Goal: Information Seeking & Learning: Learn about a topic

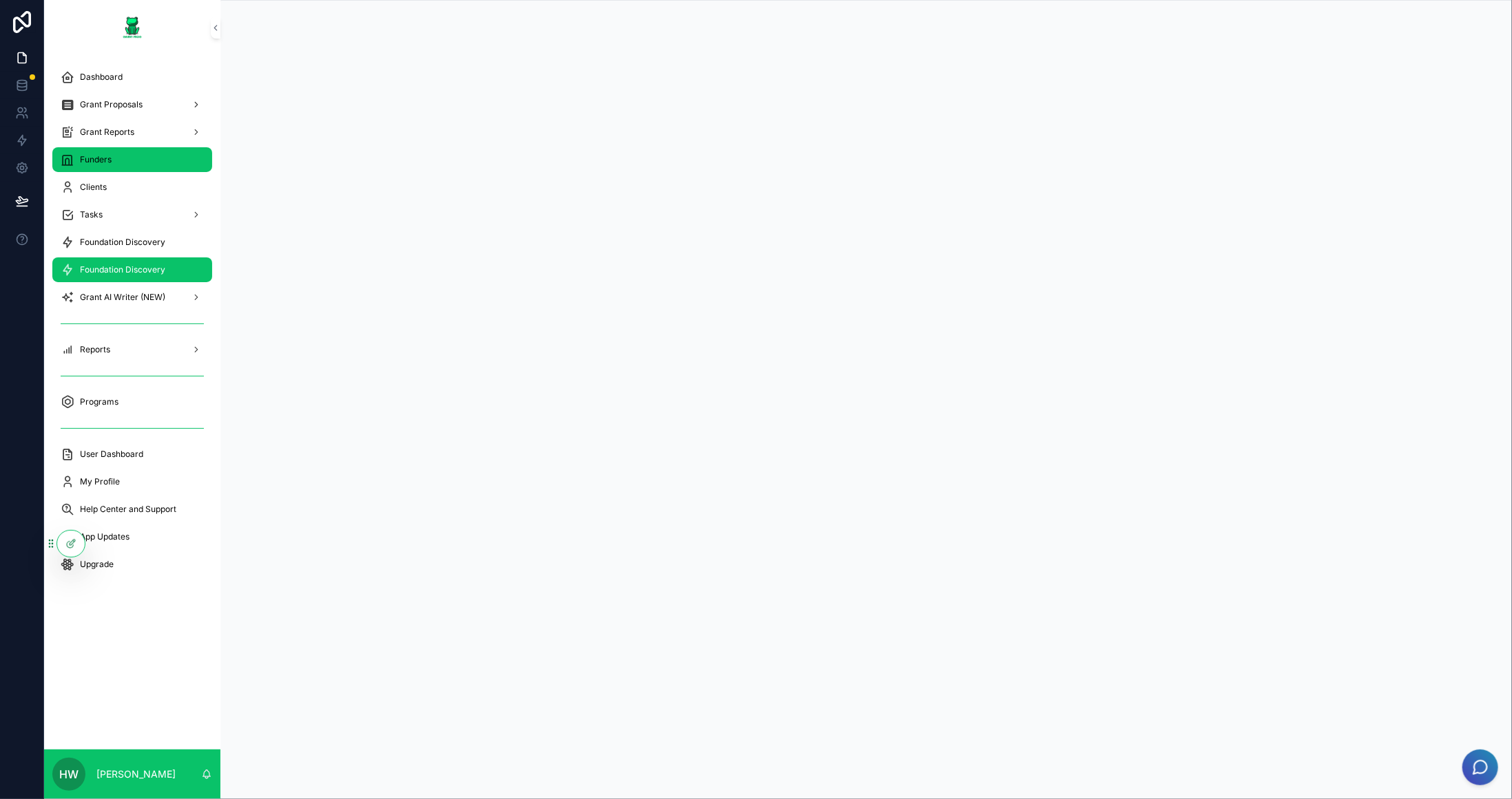
click at [104, 153] on div "Funders" at bounding box center [131, 160] width 143 height 22
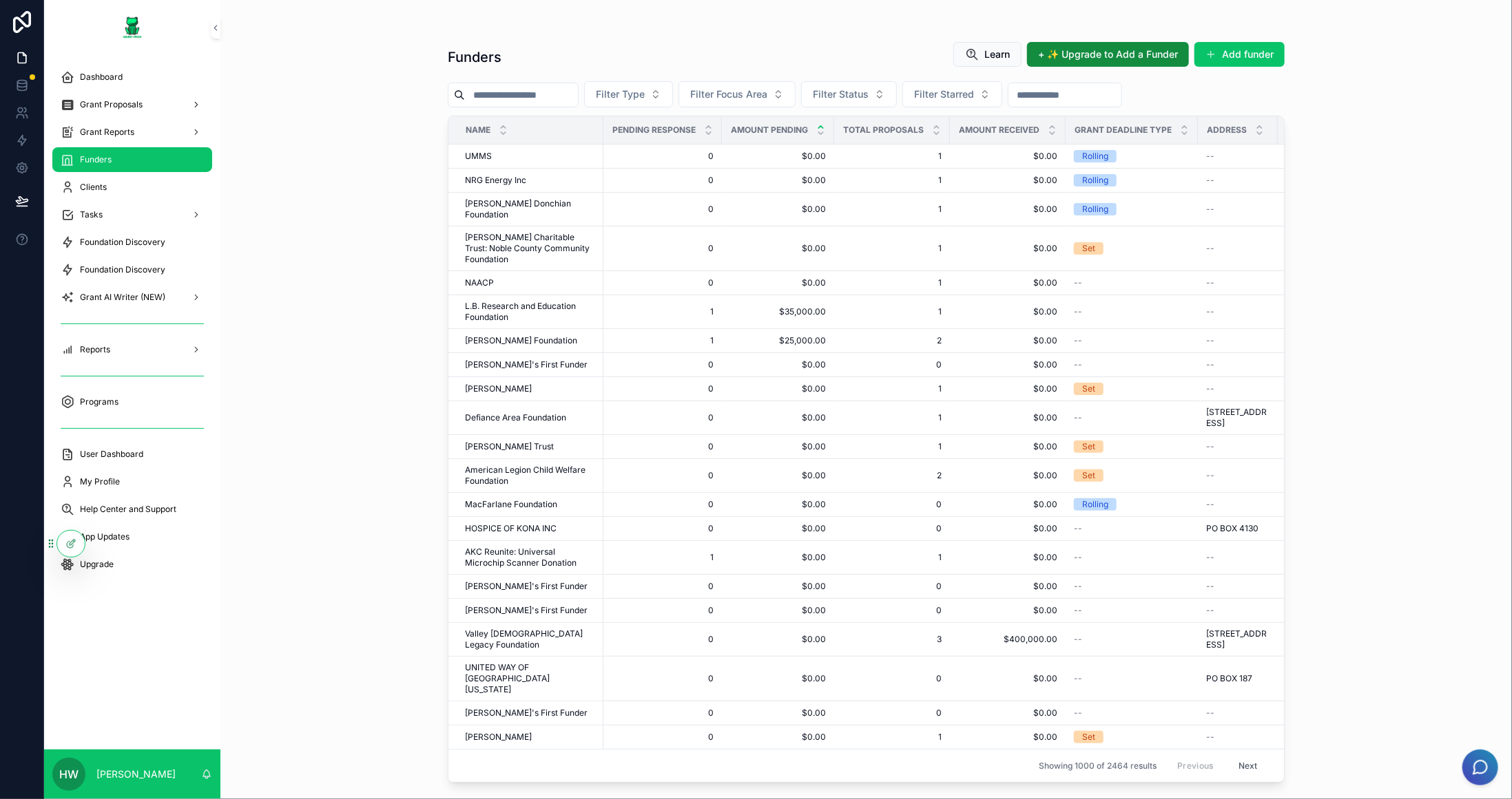
click at [822, 123] on icon "scrollable content" at bounding box center [821, 127] width 9 height 9
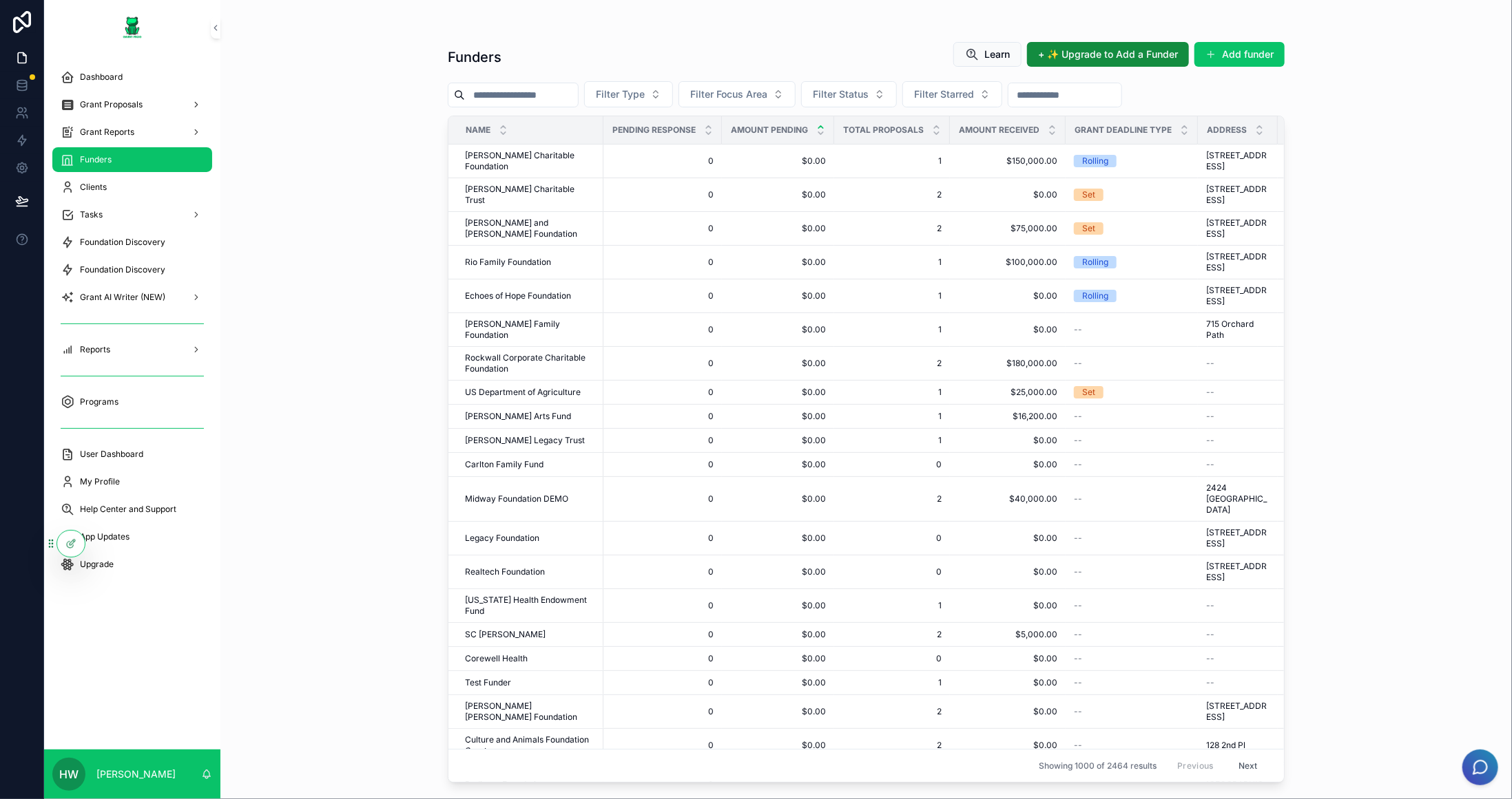
click at [821, 122] on icon "scrollable content" at bounding box center [821, 127] width 9 height 9
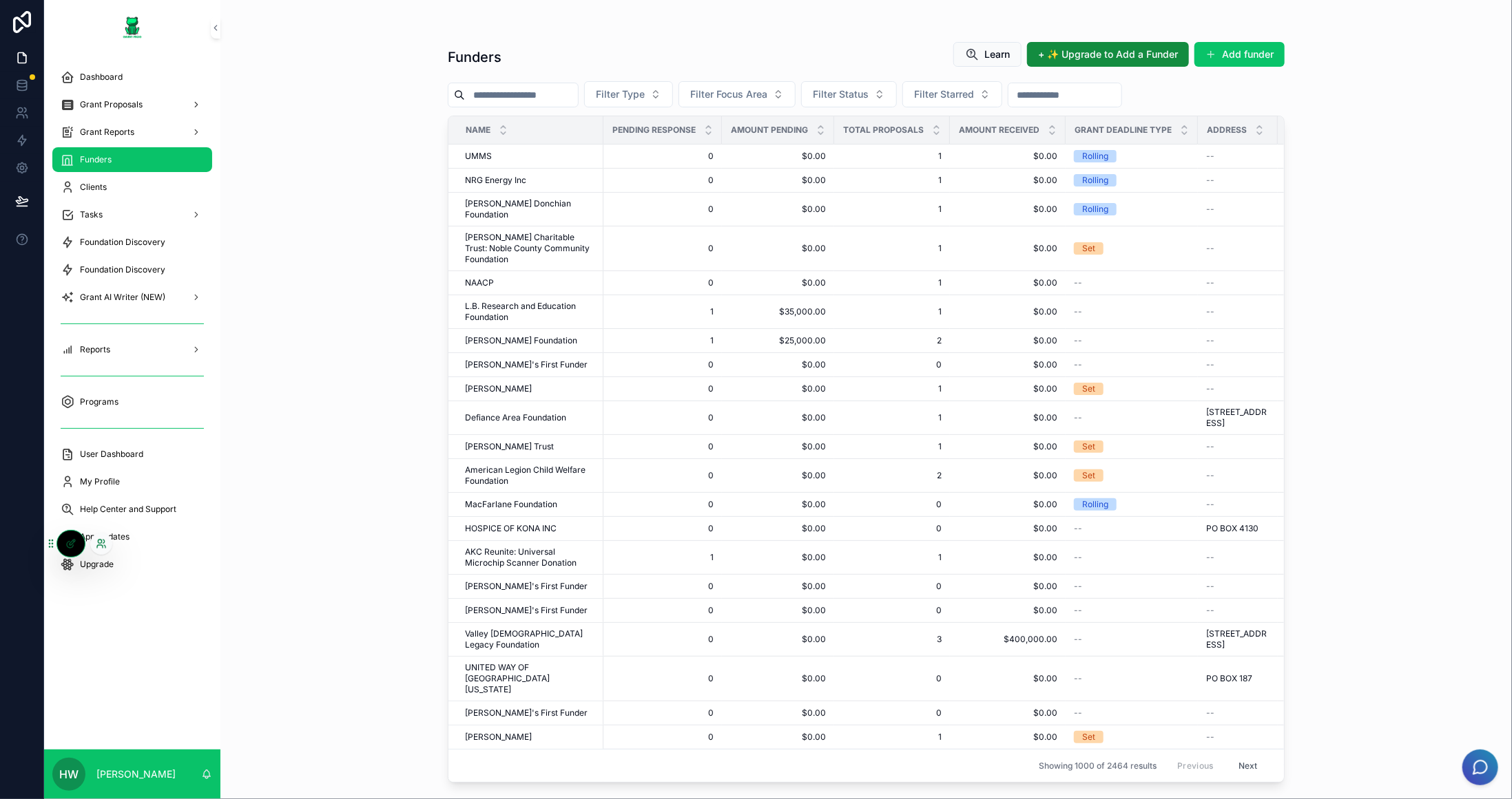
click at [96, 543] on icon at bounding box center [101, 544] width 11 height 11
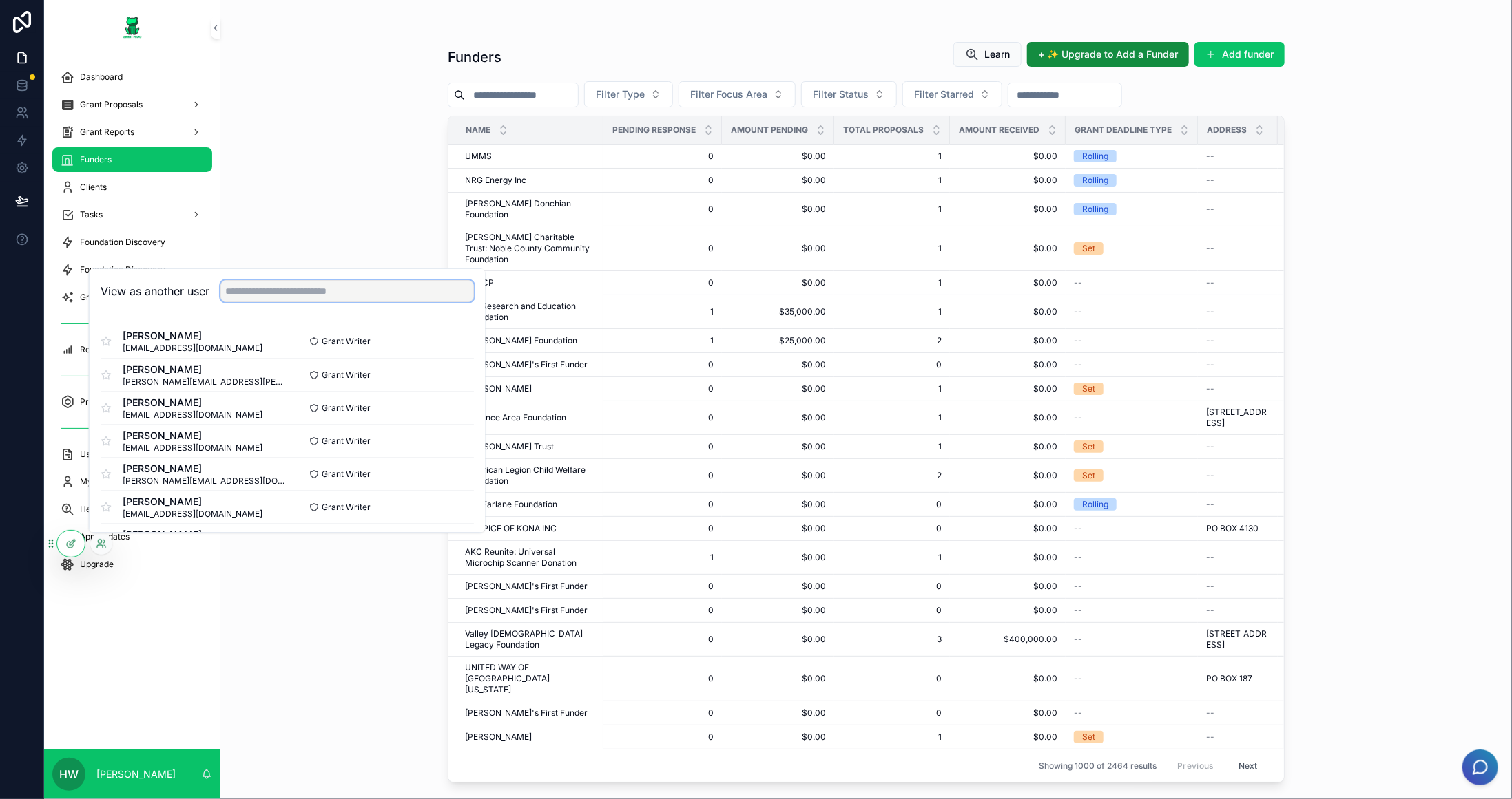
click at [347, 284] on input "text" at bounding box center [347, 291] width 254 height 22
type input "*****"
click at [448, 443] on button "Select" at bounding box center [456, 441] width 35 height 20
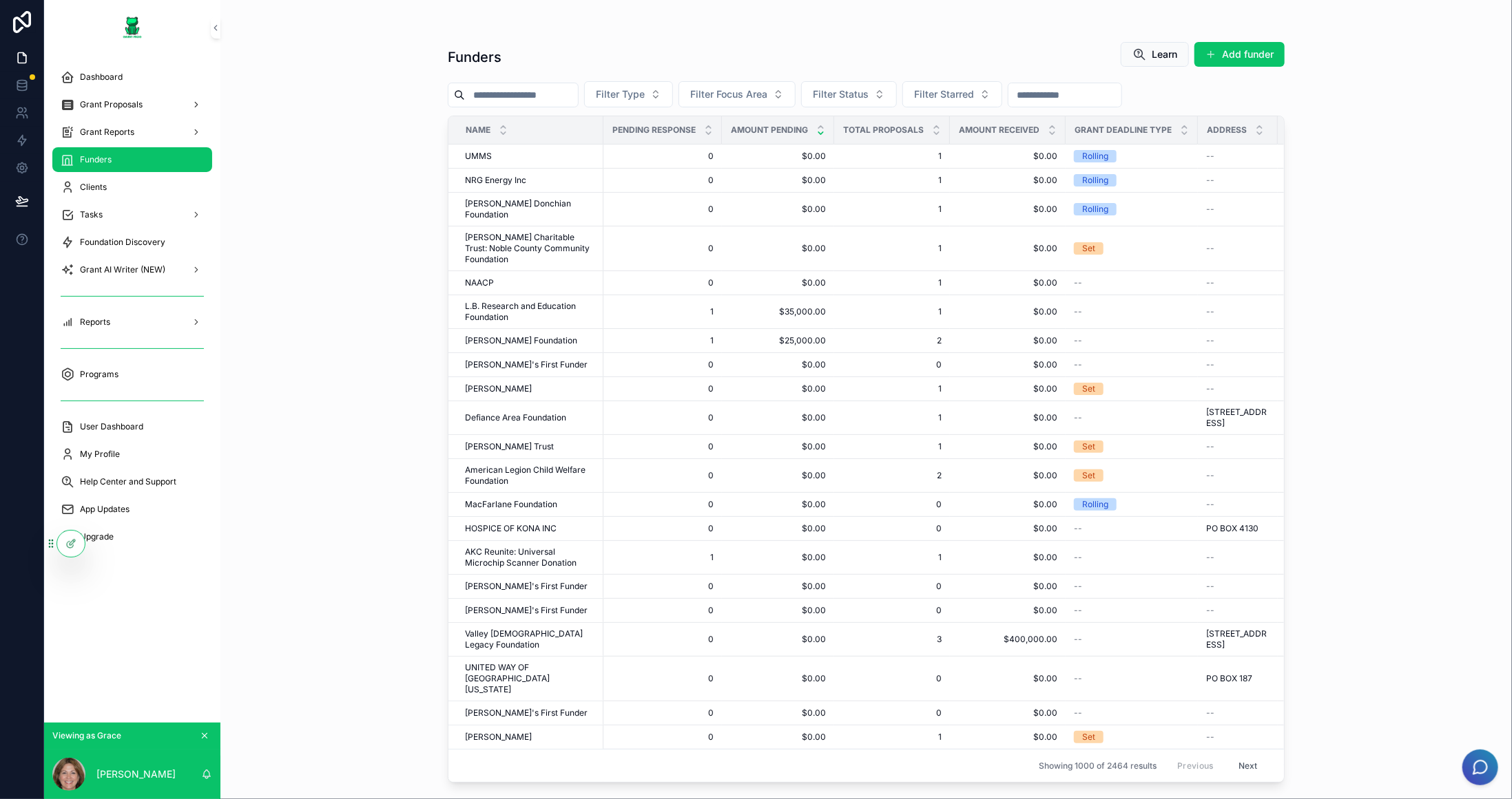
click at [823, 135] on icon "scrollable content" at bounding box center [821, 133] width 9 height 9
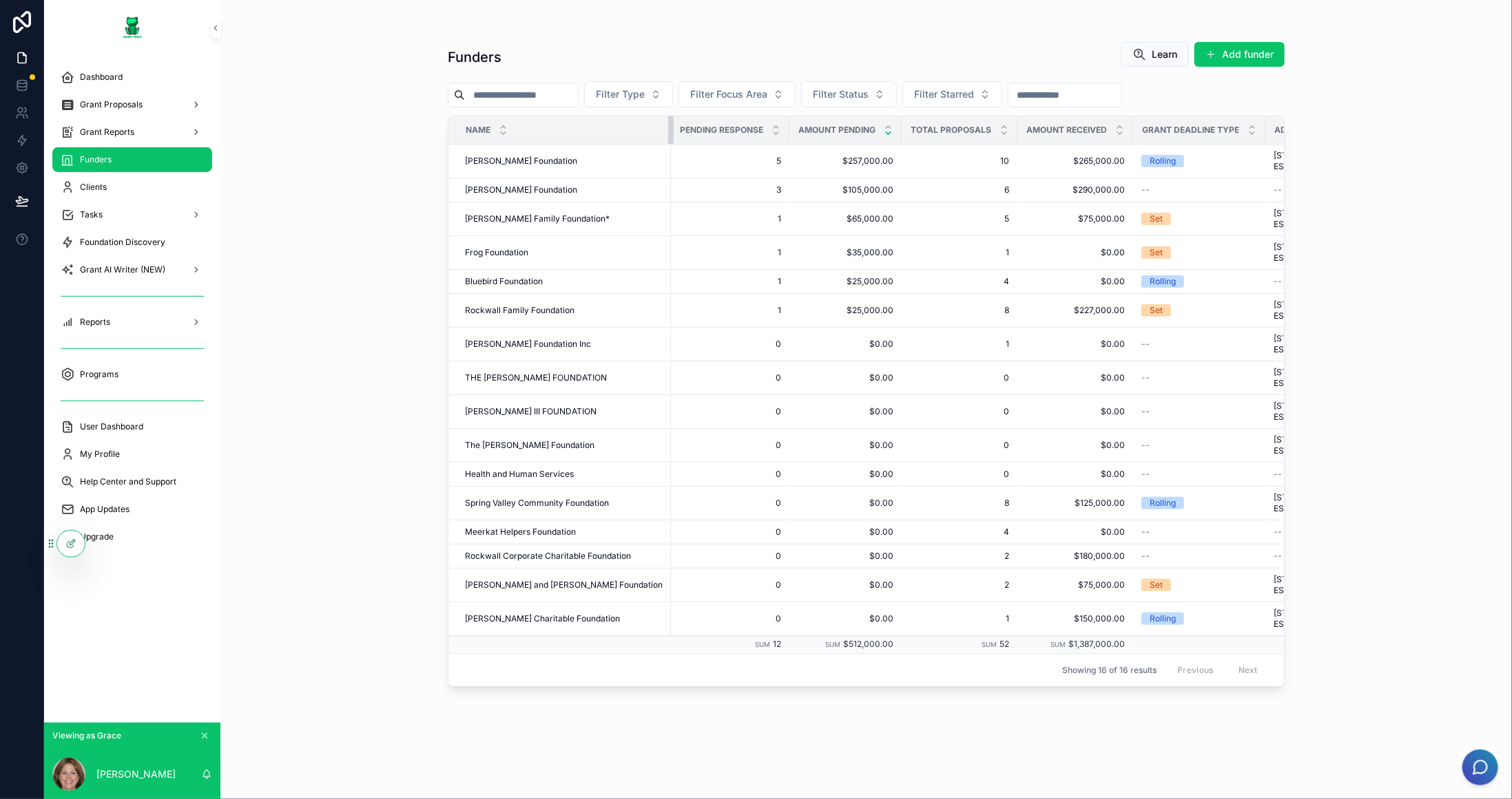
drag, startPoint x: 603, startPoint y: 137, endPoint x: 682, endPoint y: 131, distance: 79.2
click at [682, 131] on tr "Name Pending Response Amount Pending Total Proposals Amount Received Grant Dead…" at bounding box center [1209, 130] width 1522 height 28
click at [138, 322] on div "Reports" at bounding box center [131, 322] width 143 height 22
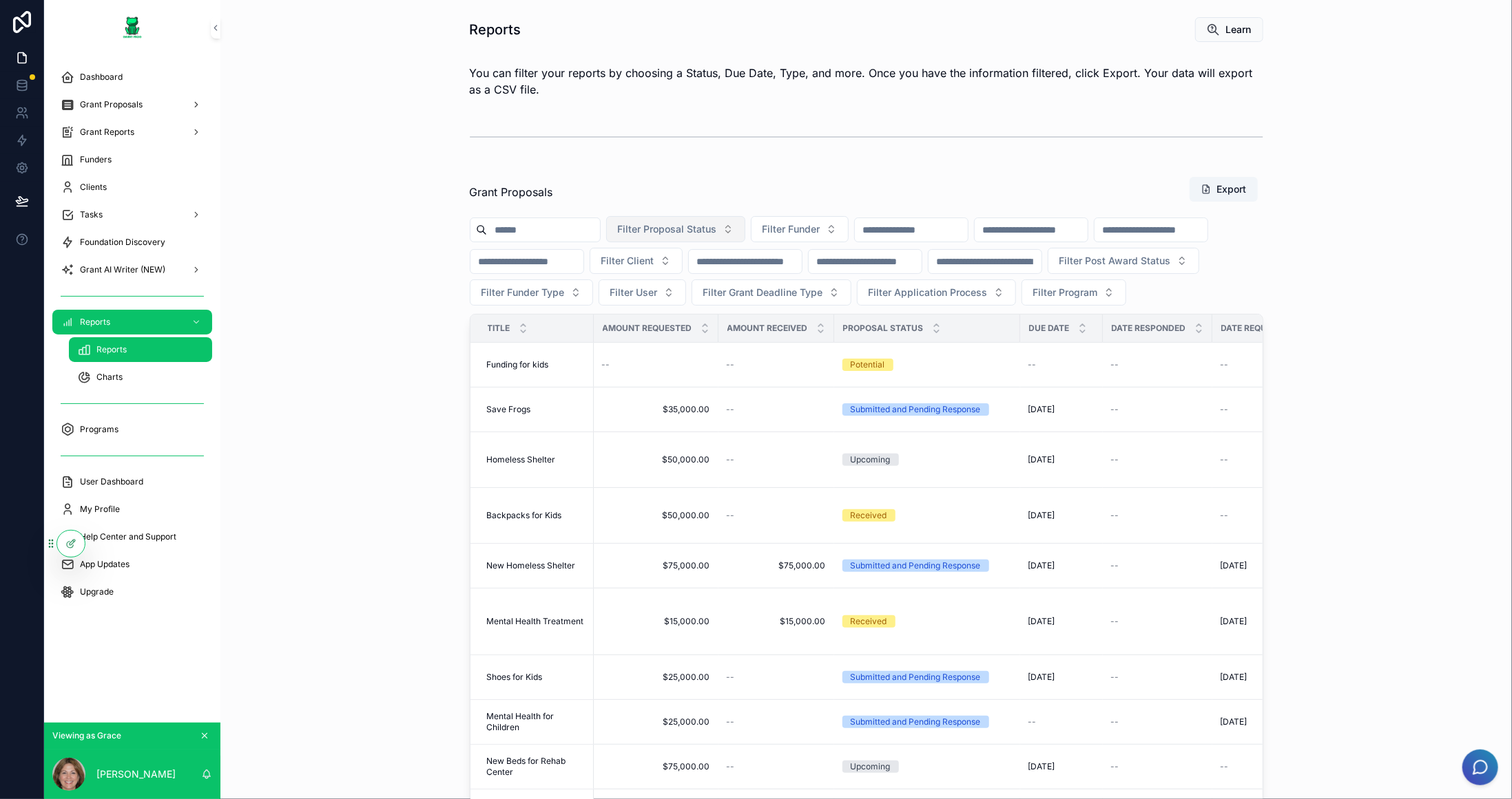
click at [717, 226] on span "Filter Proposal Status" at bounding box center [667, 230] width 99 height 14
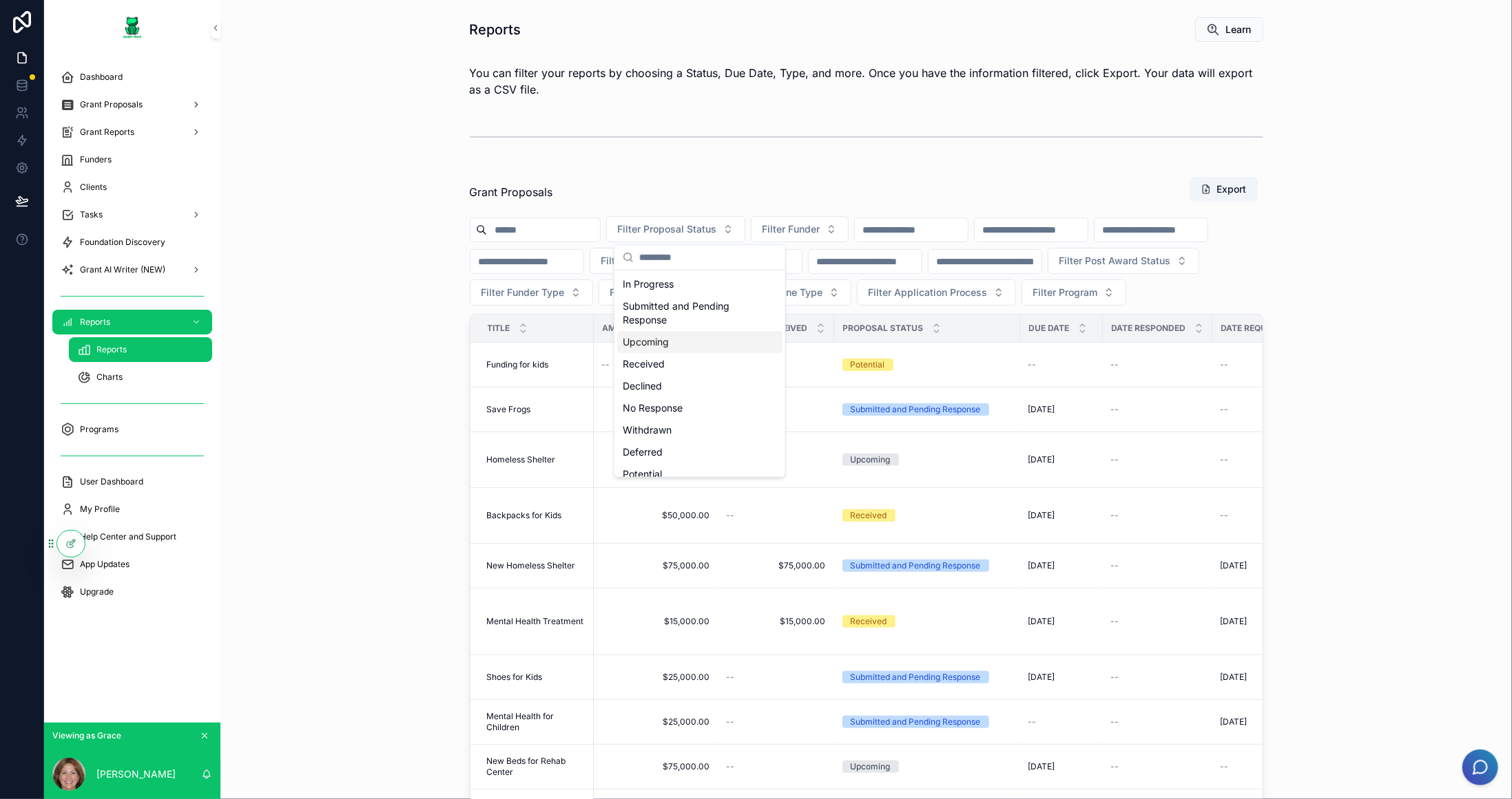
click at [726, 345] on div "Upcoming" at bounding box center [700, 341] width 165 height 22
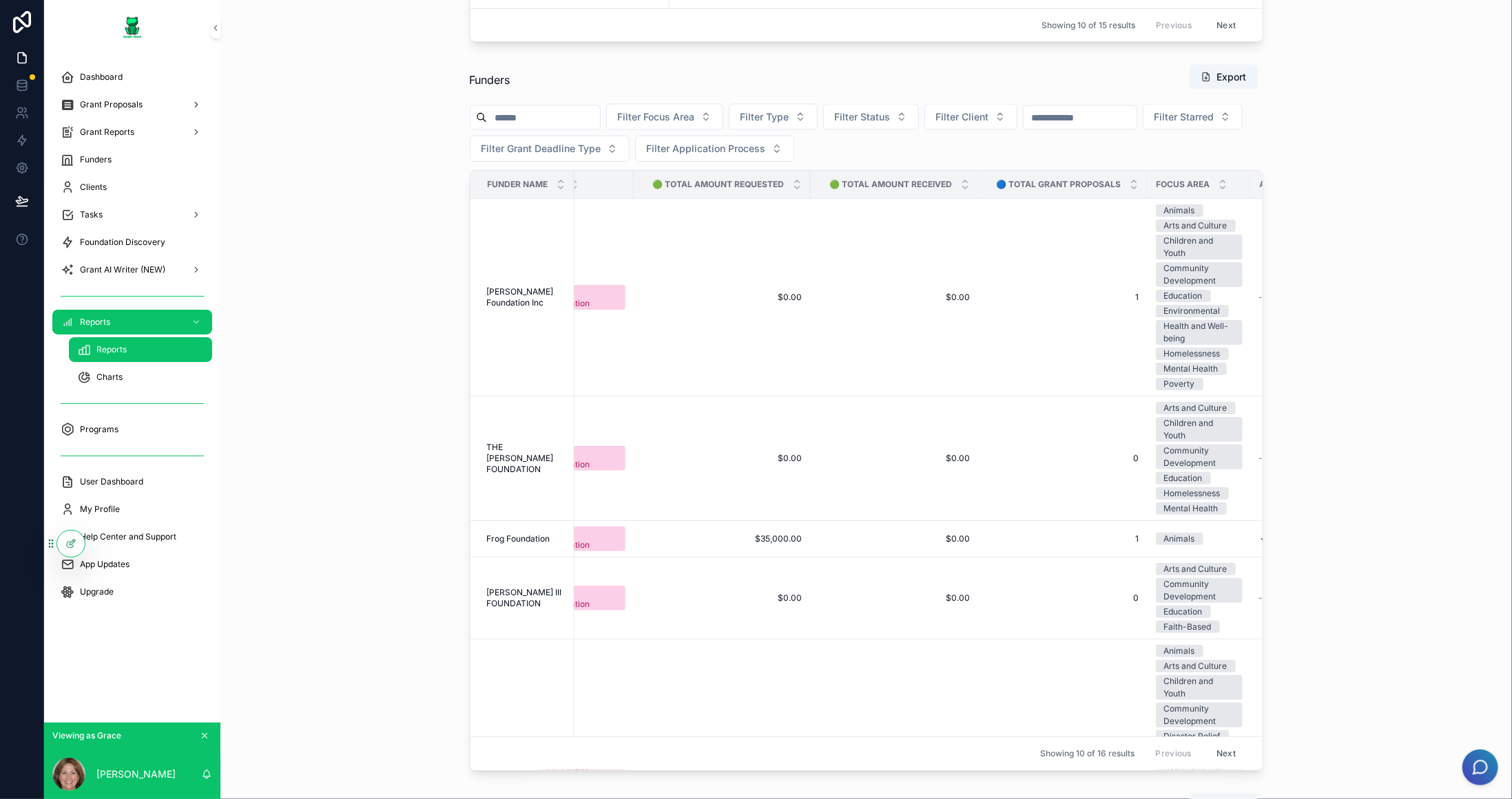
scroll to position [0, 1669]
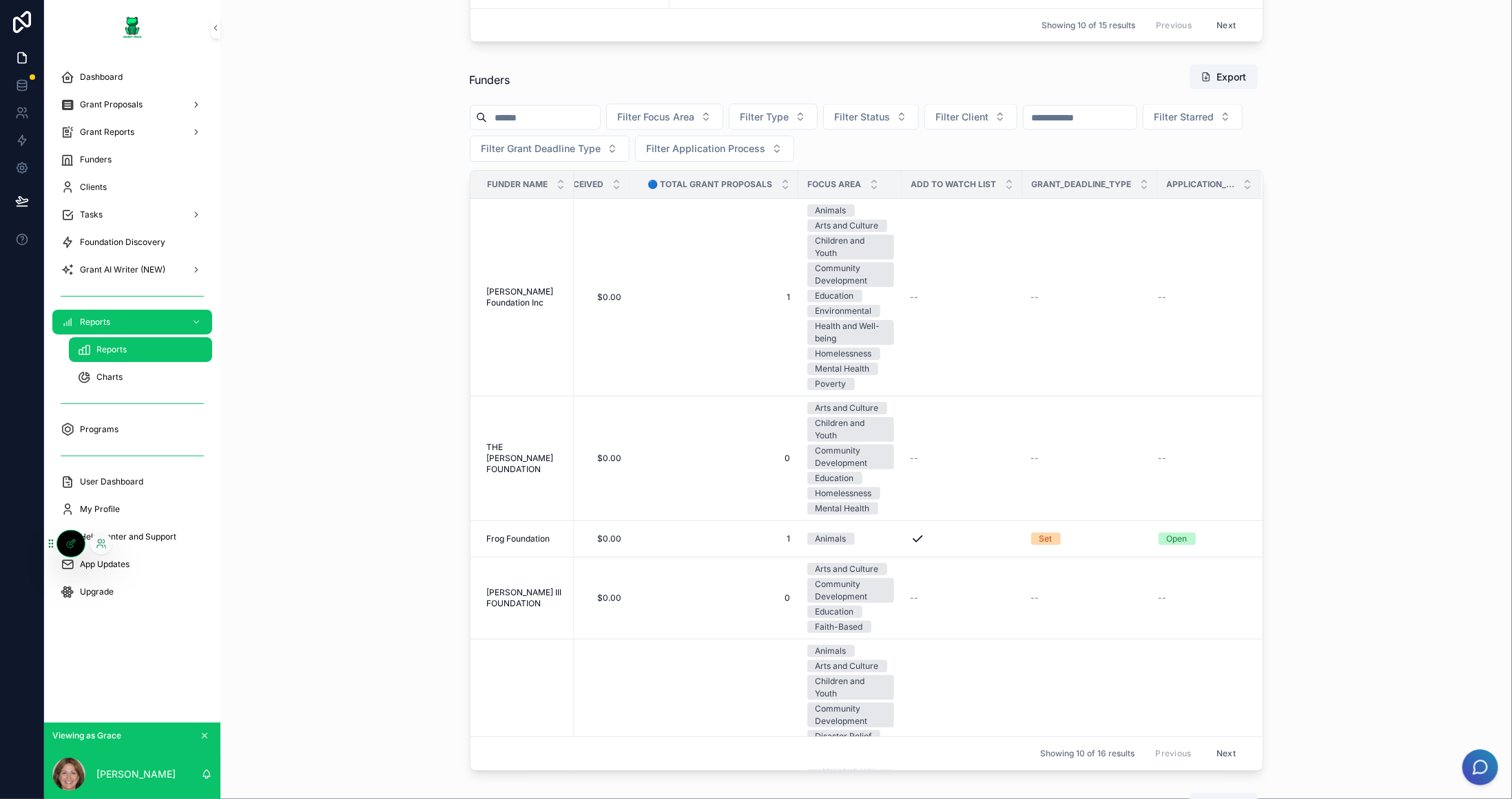
click at [73, 546] on icon at bounding box center [71, 544] width 11 height 11
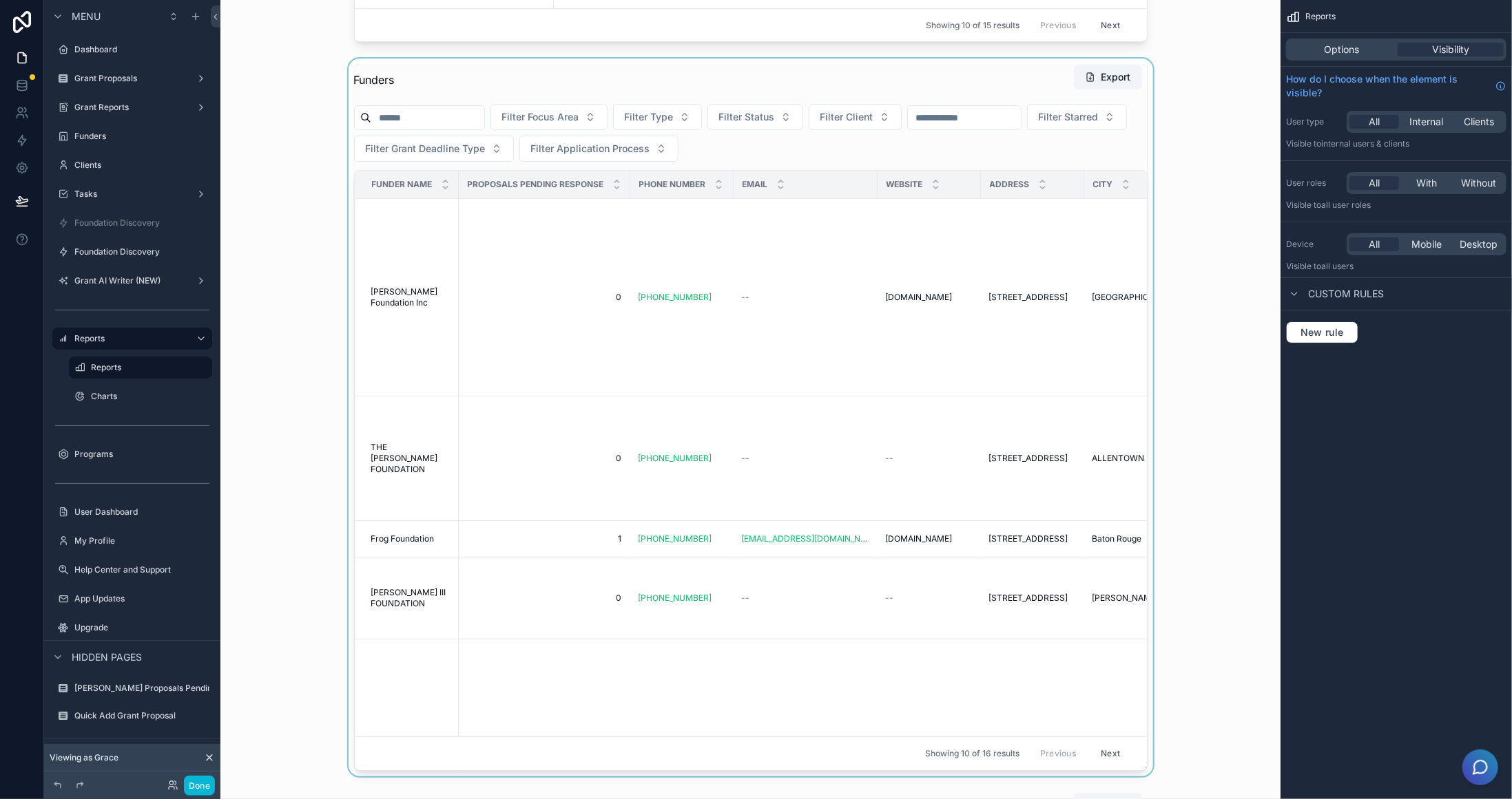
click at [1129, 153] on div "scrollable content" at bounding box center [751, 418] width 1038 height 718
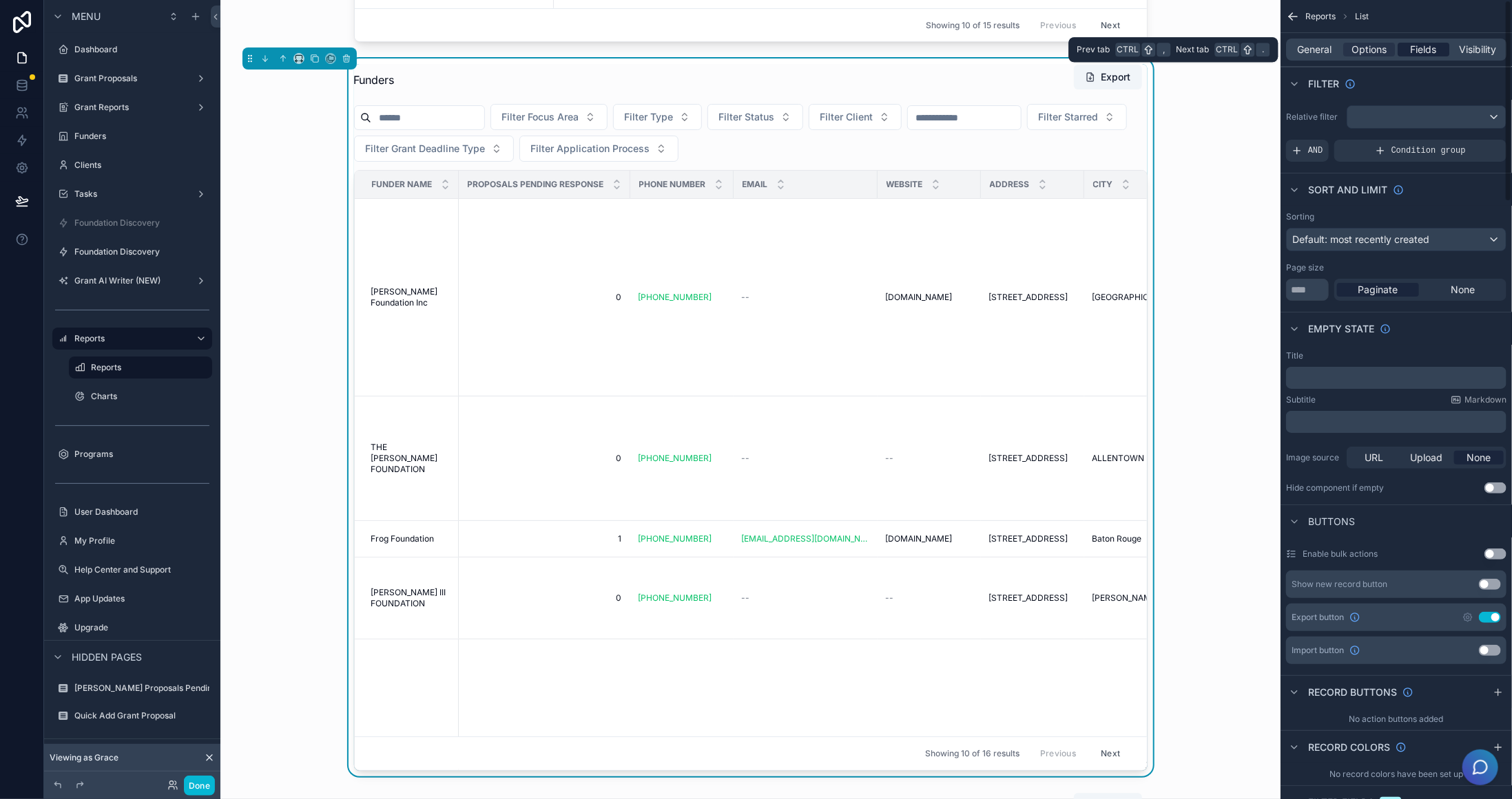
click at [1417, 44] on span "Fields" at bounding box center [1424, 50] width 27 height 14
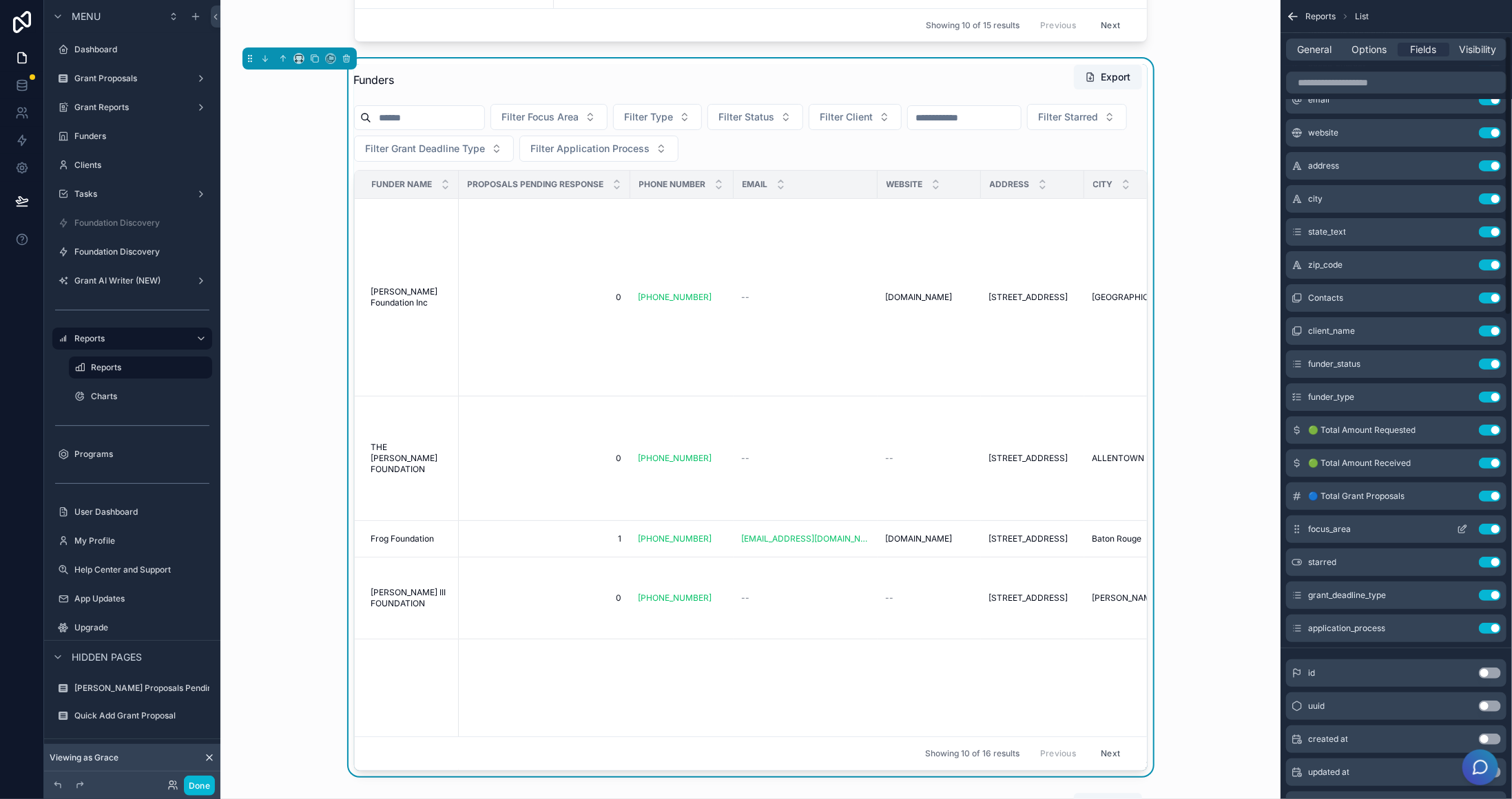
scroll to position [137, 0]
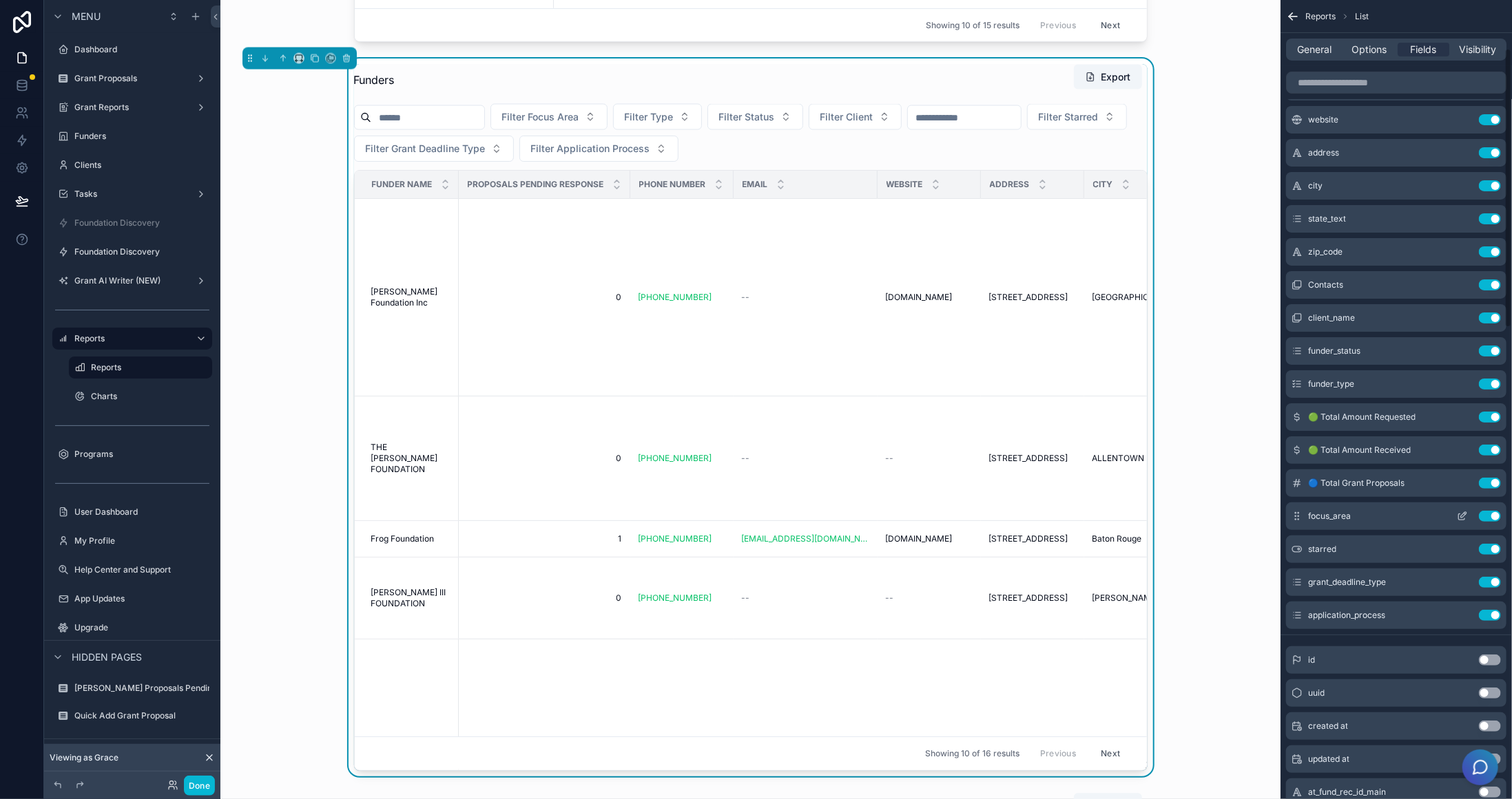
click at [1493, 517] on button "Use setting" at bounding box center [1490, 516] width 22 height 11
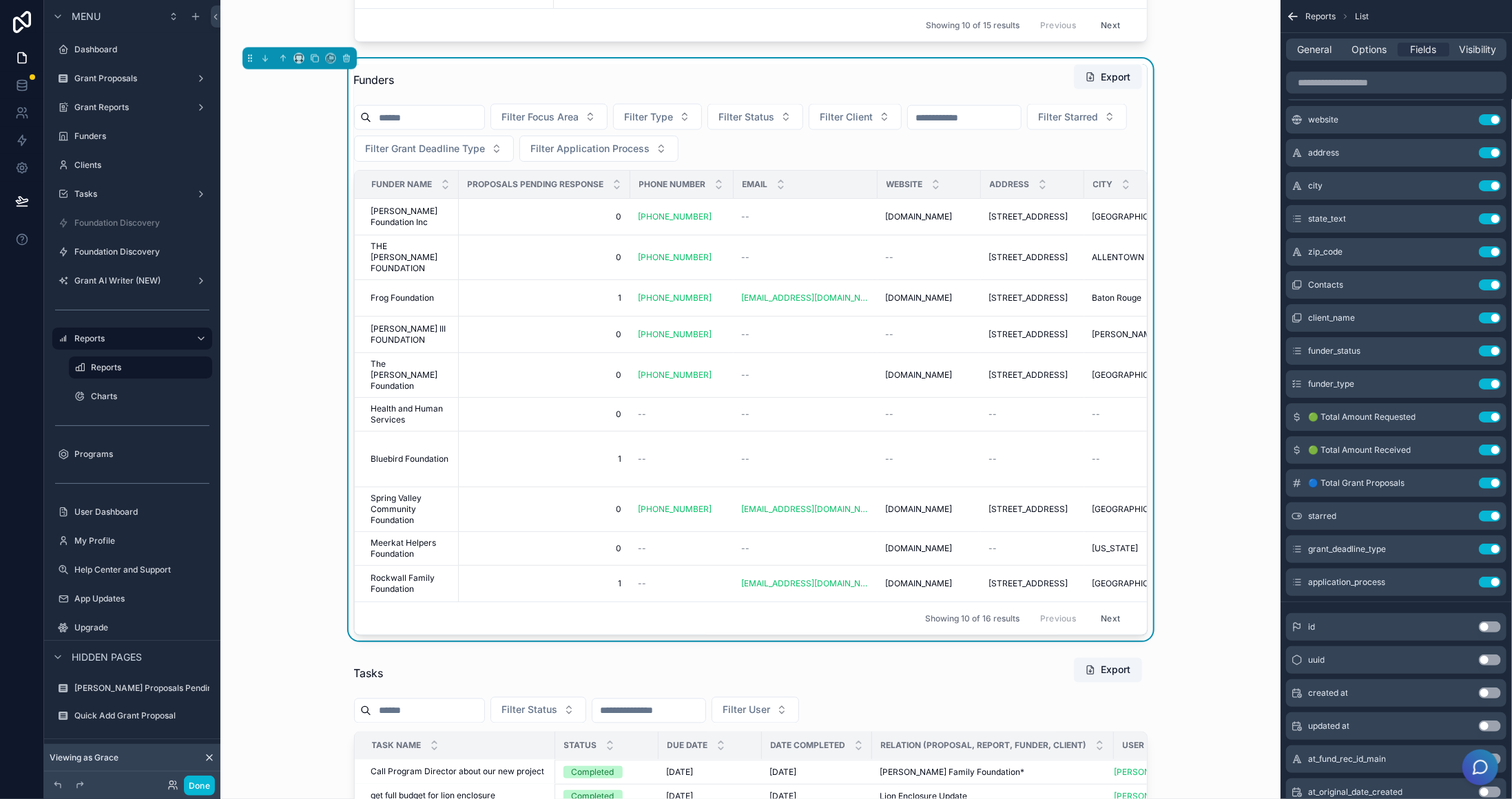
click at [1210, 319] on div "Funders Export Filter Focus Area Filter Type Filter Status Filter Client Filter…" at bounding box center [751, 349] width 1038 height 583
click at [1207, 333] on div "Funders Export Filter Focus Area Filter Type Filter Status Filter Client Filter…" at bounding box center [751, 349] width 1038 height 583
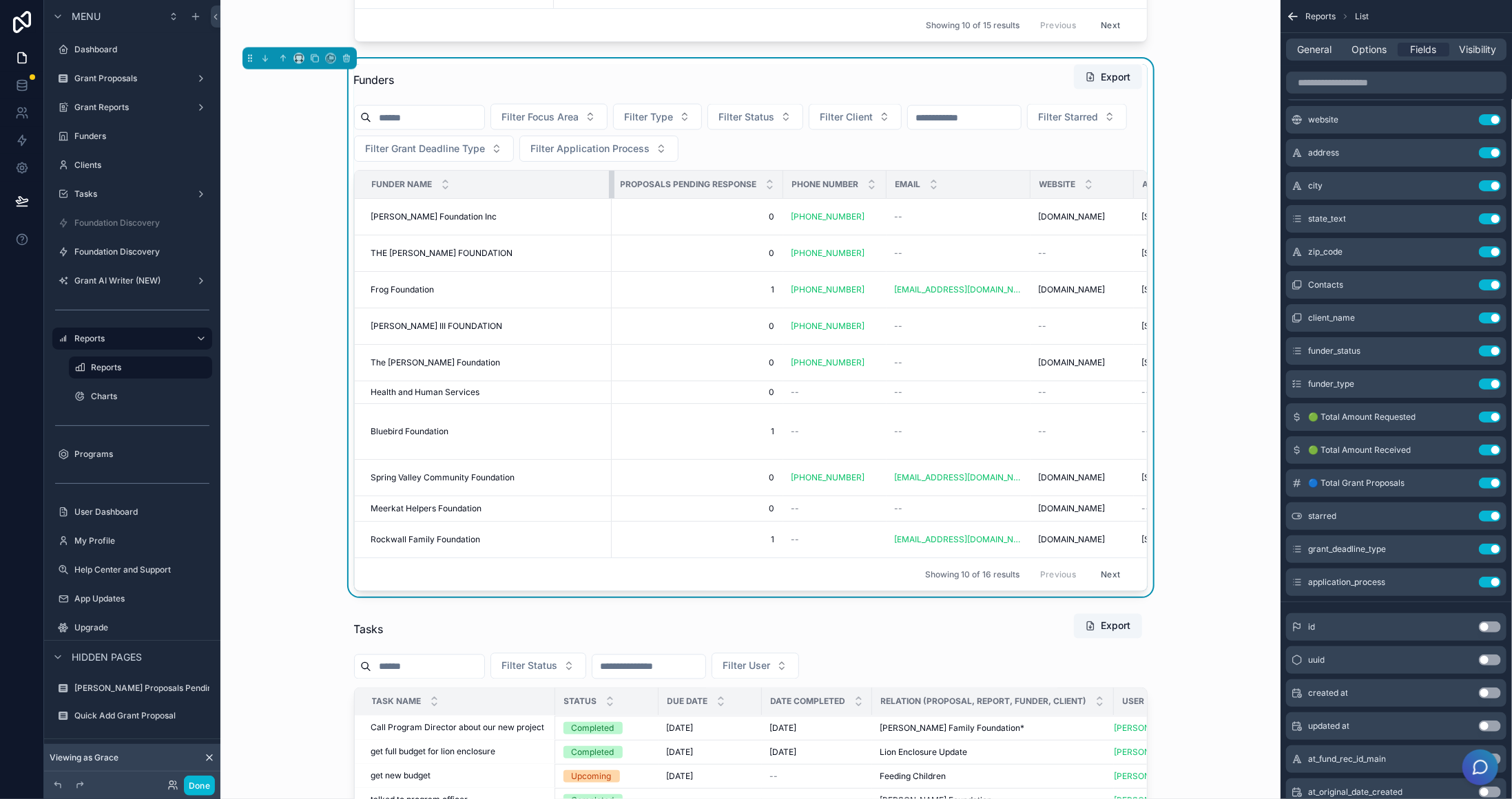
drag, startPoint x: 453, startPoint y: 206, endPoint x: 627, endPoint y: 200, distance: 174.1
click at [207, 785] on button "Done" at bounding box center [199, 786] width 31 height 20
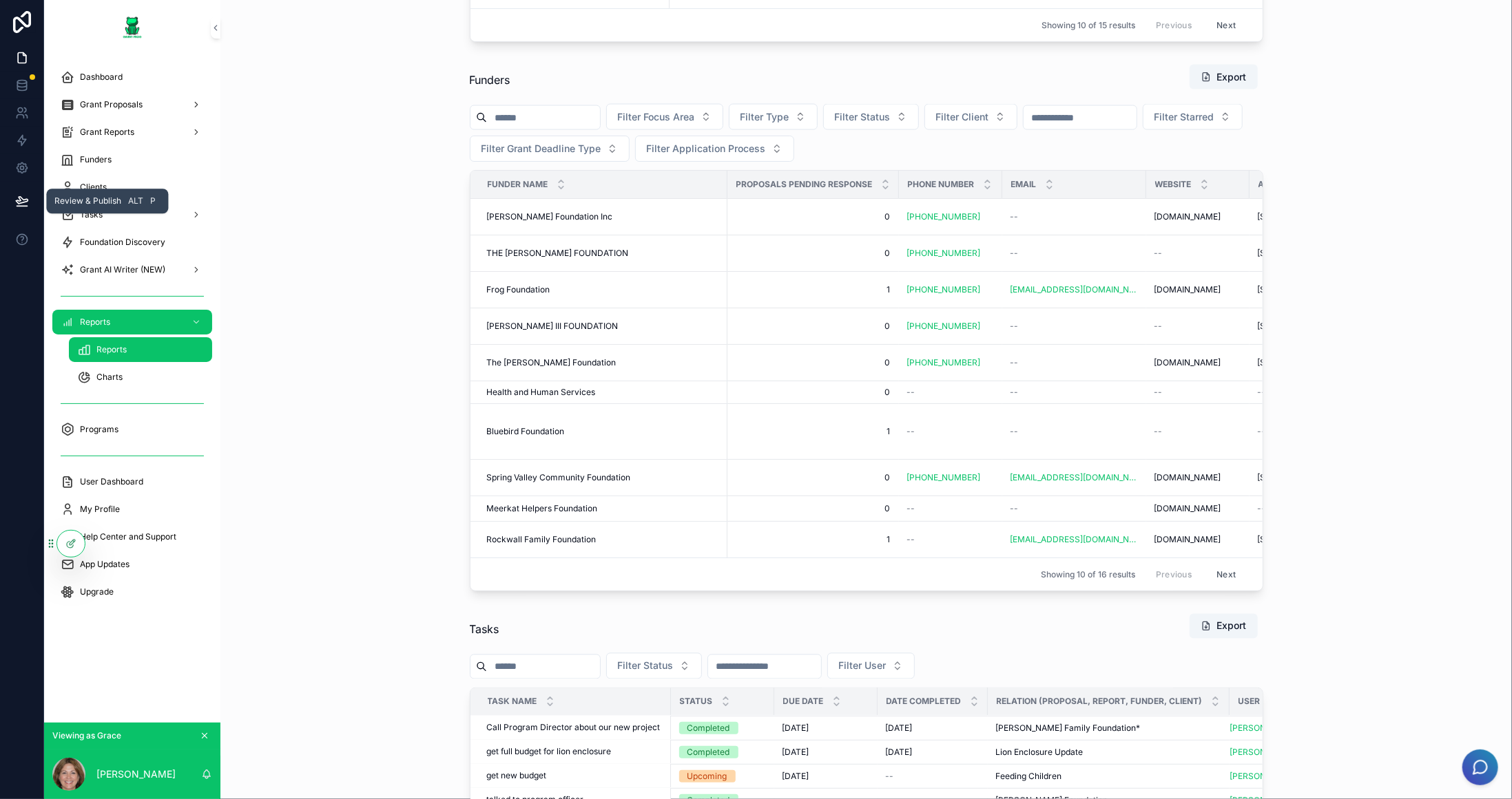
click at [22, 208] on button at bounding box center [22, 200] width 30 height 38
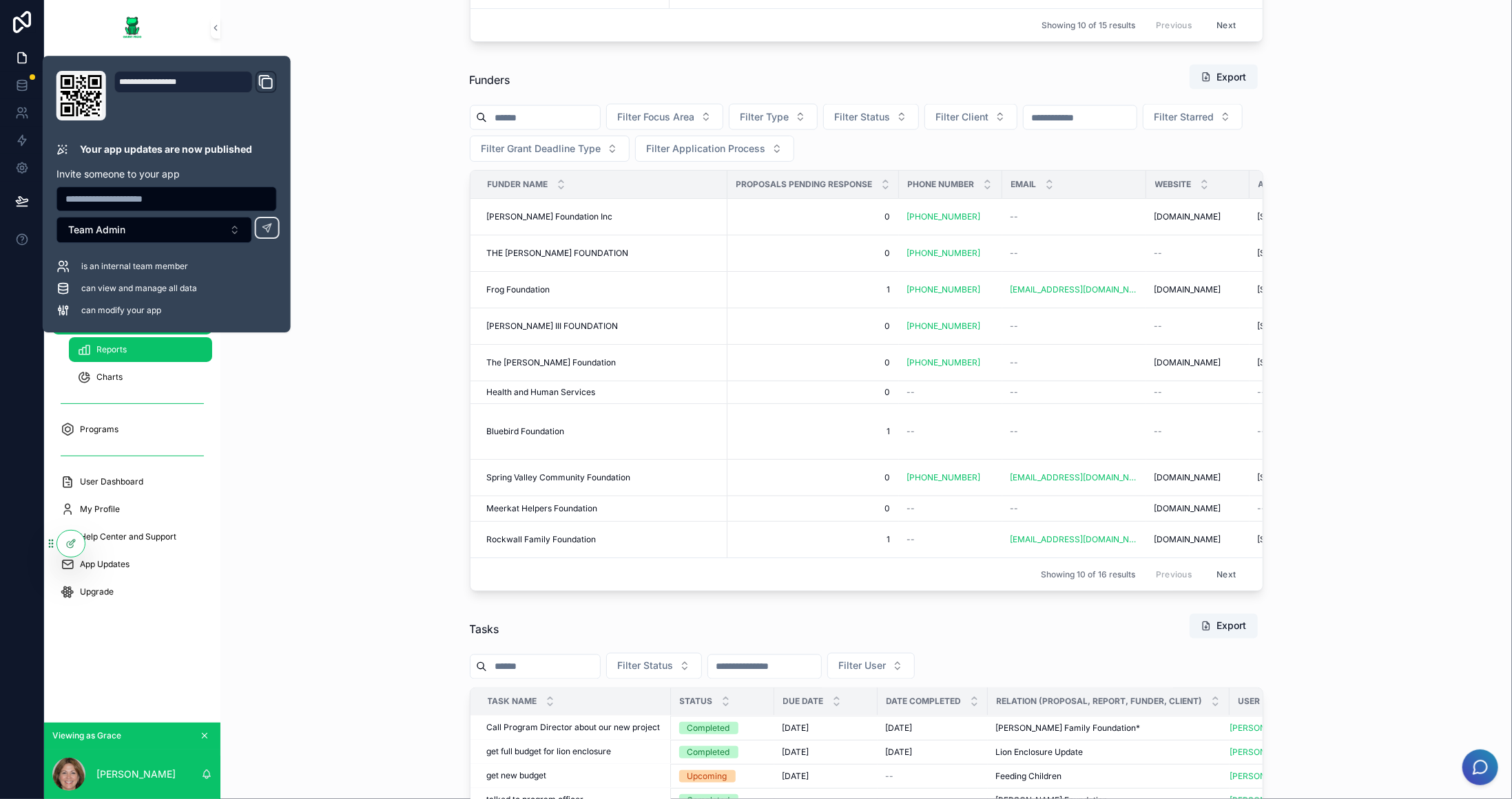
click at [289, 397] on div "Funders Export Filter Focus Area Filter Type Filter Status Filter Client Filter…" at bounding box center [866, 327] width 1270 height 538
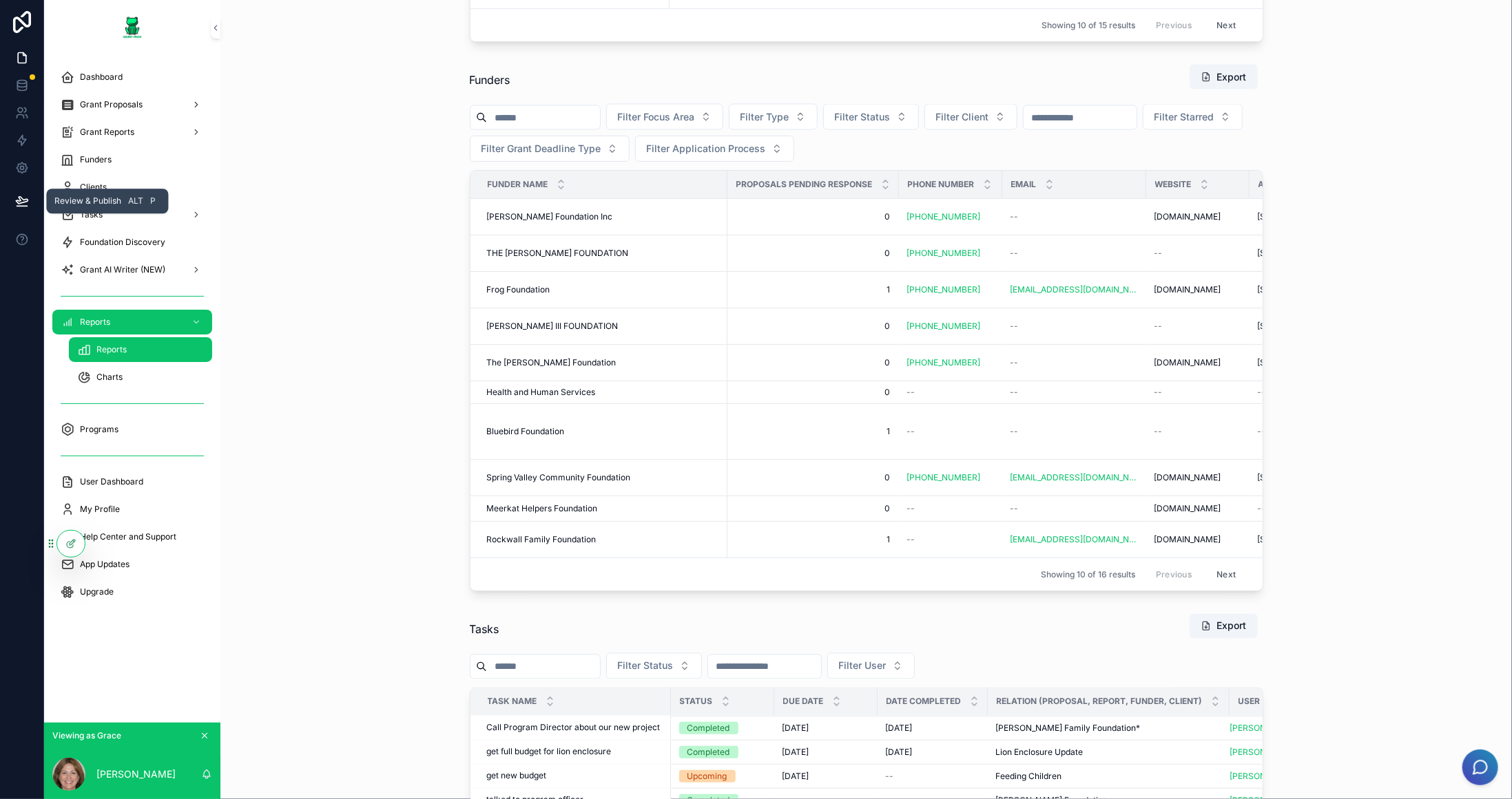
click at [21, 194] on icon at bounding box center [22, 201] width 14 height 14
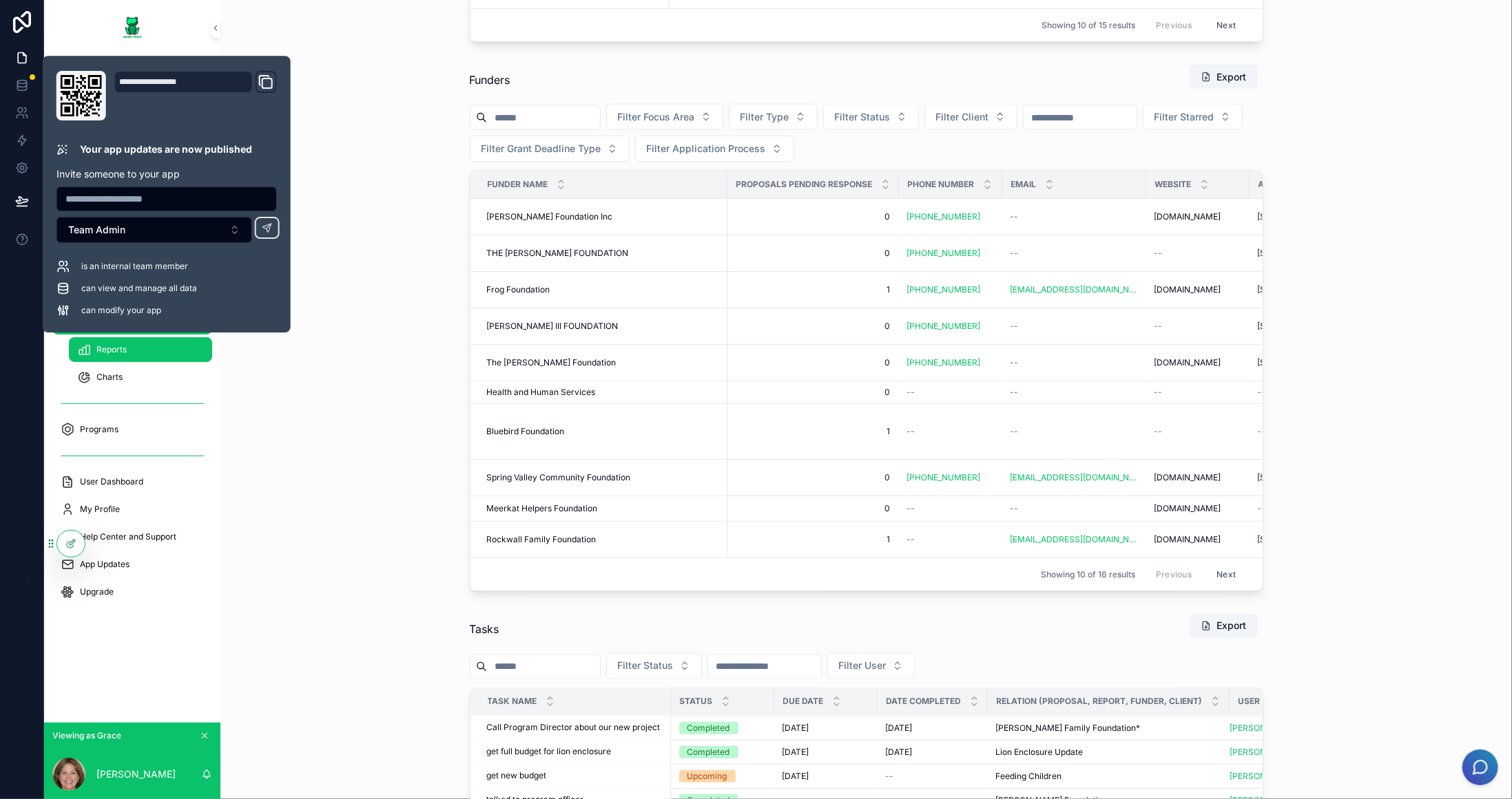
click at [146, 67] on div "**********" at bounding box center [167, 194] width 248 height 277
click at [22, 90] on icon at bounding box center [22, 86] width 14 height 14
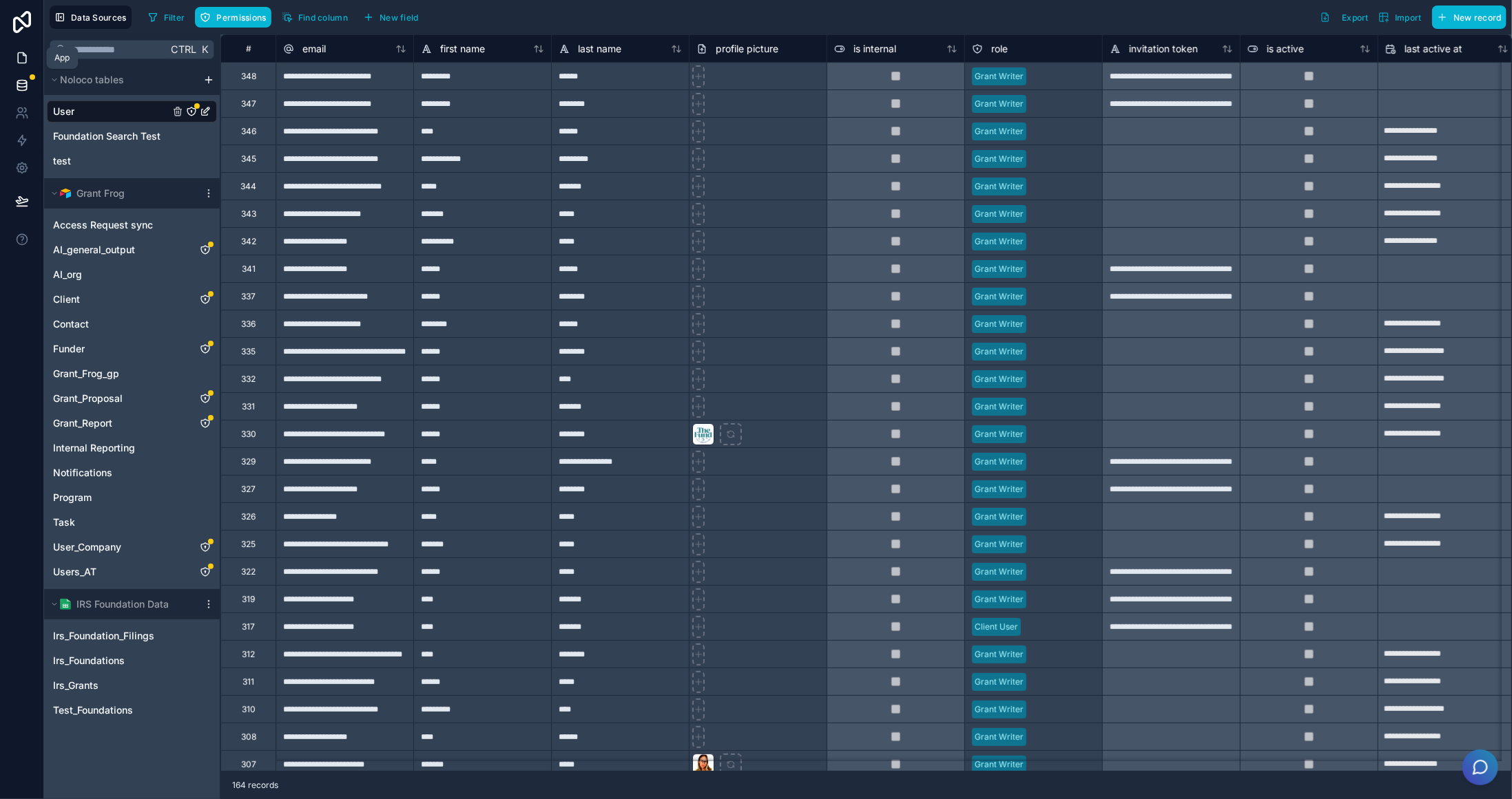
click at [18, 54] on icon at bounding box center [21, 59] width 8 height 11
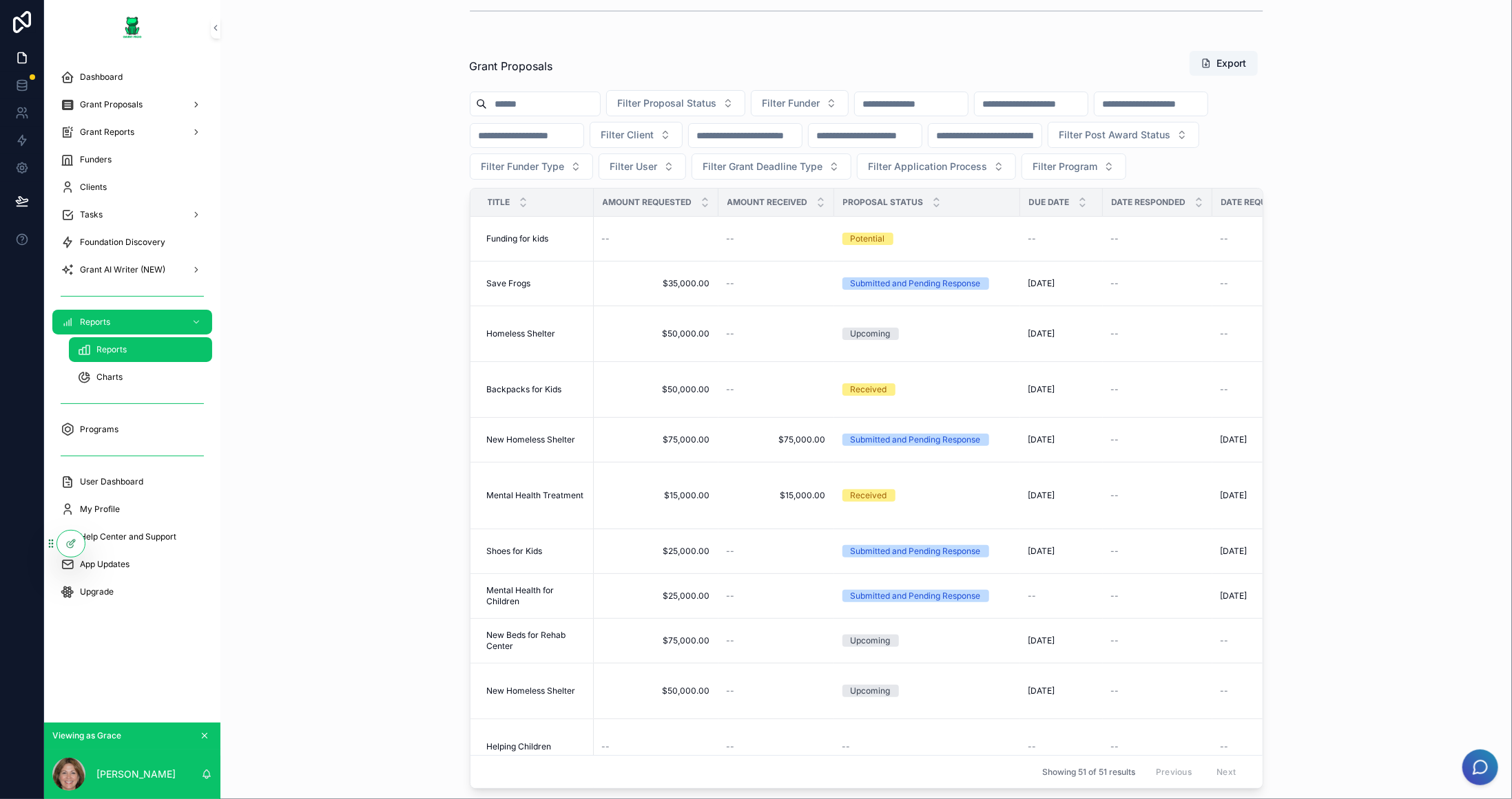
scroll to position [137, 0]
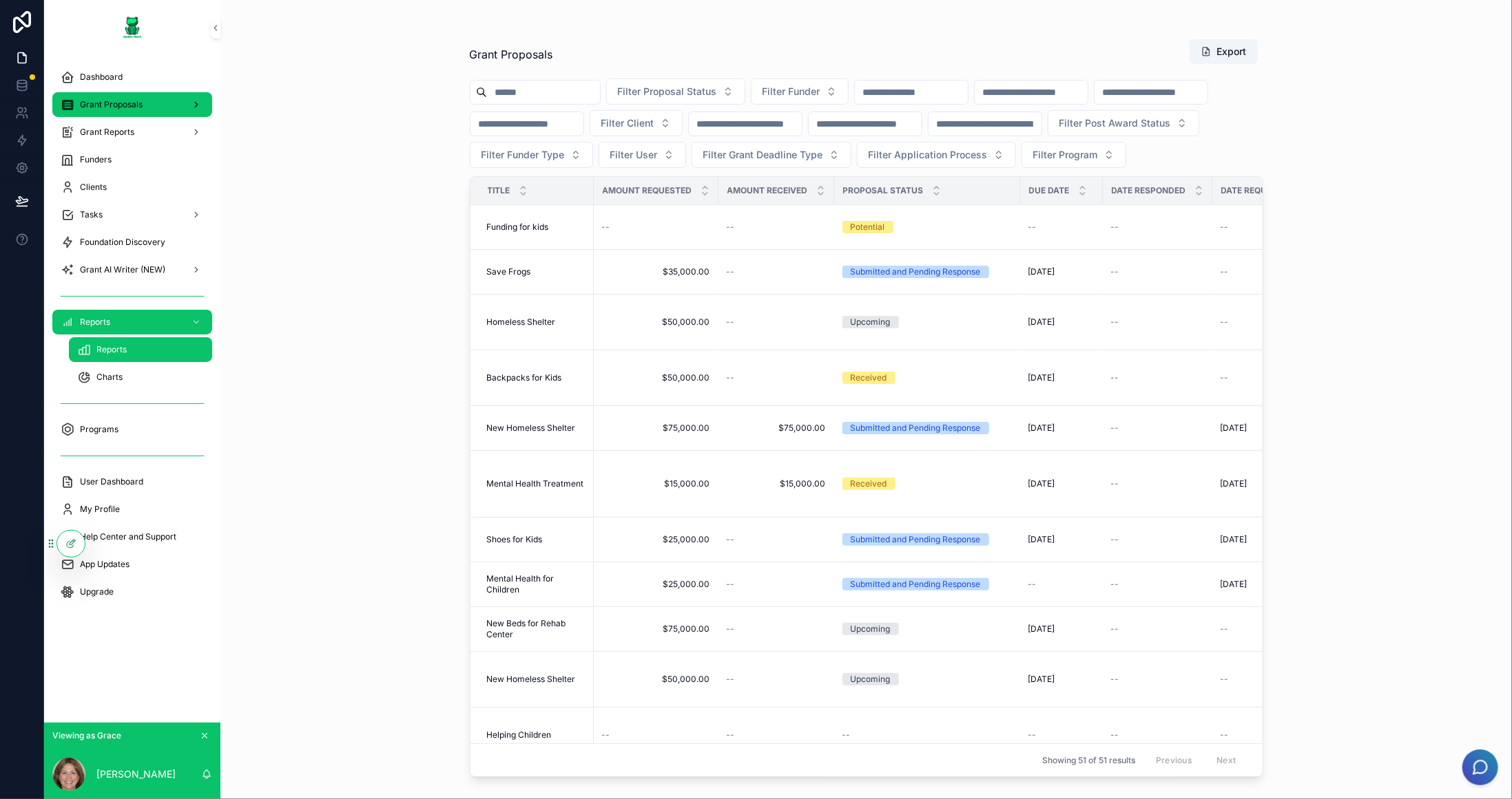
click at [146, 113] on div "Grant Proposals" at bounding box center [131, 105] width 143 height 22
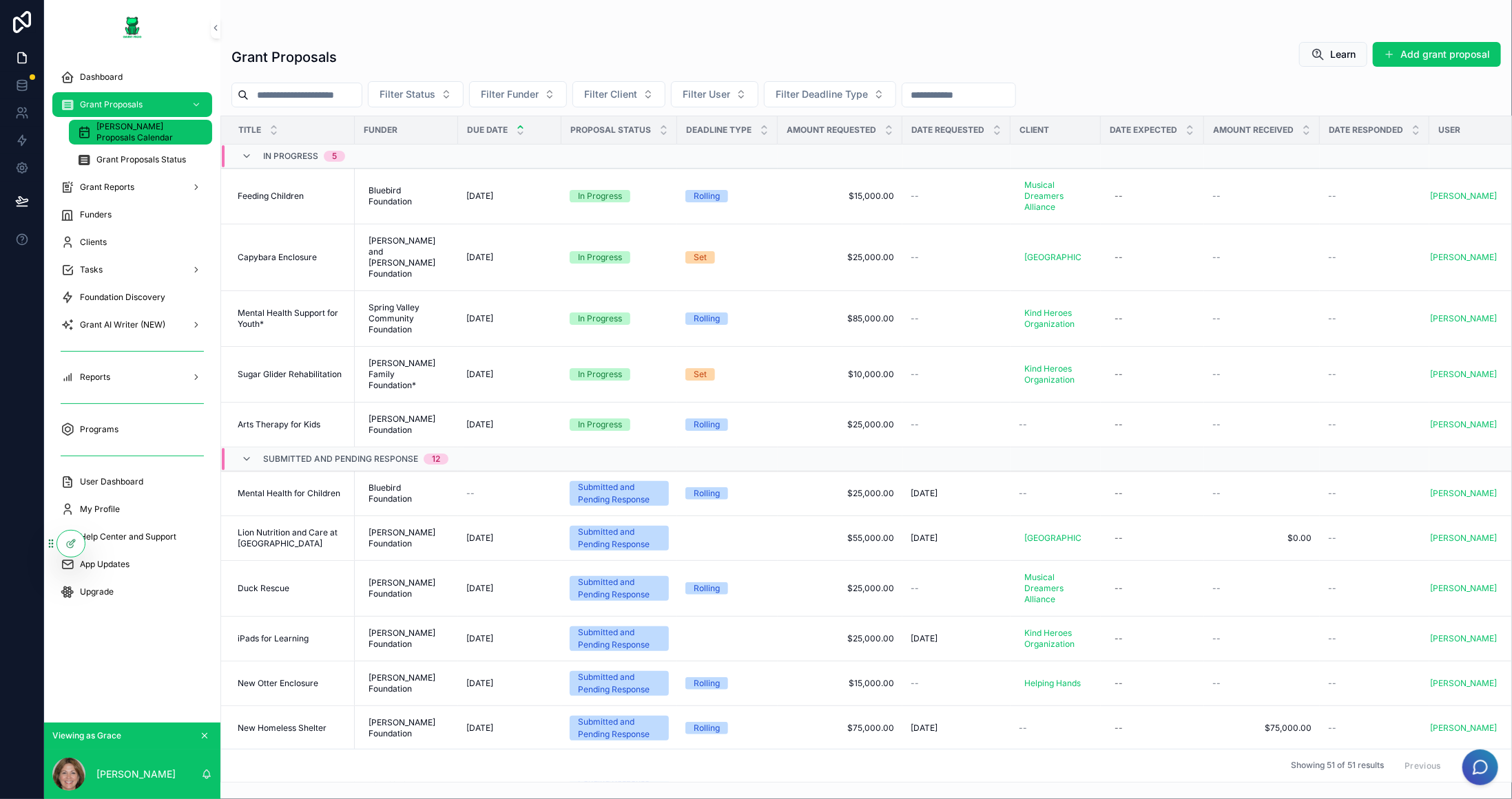
click at [128, 132] on span "[PERSON_NAME] Proposals Calendar" at bounding box center [147, 132] width 102 height 22
